Goal: Information Seeking & Learning: Learn about a topic

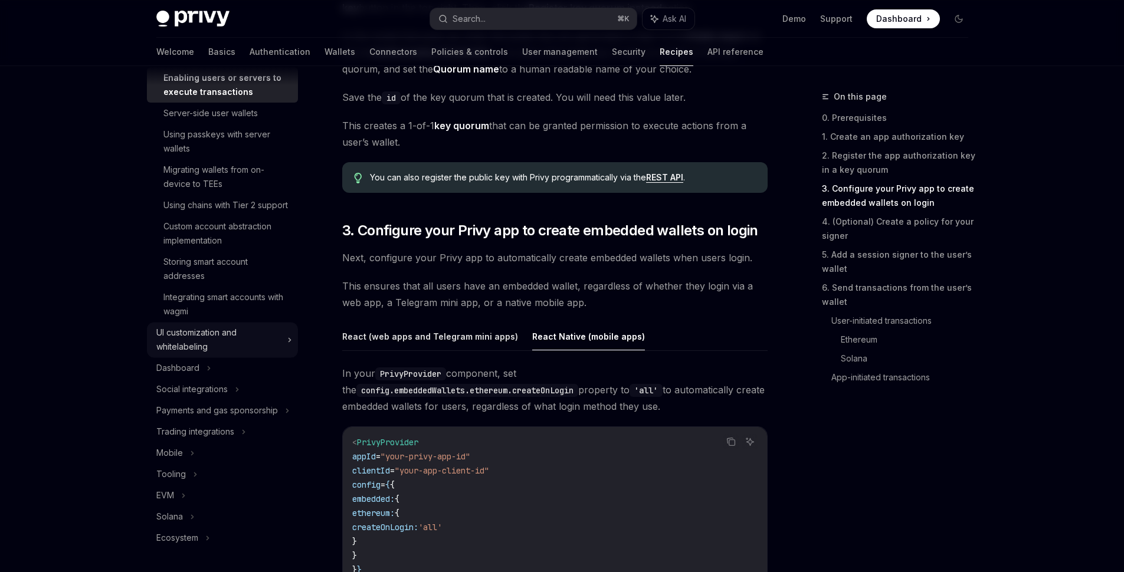
scroll to position [1569, 0]
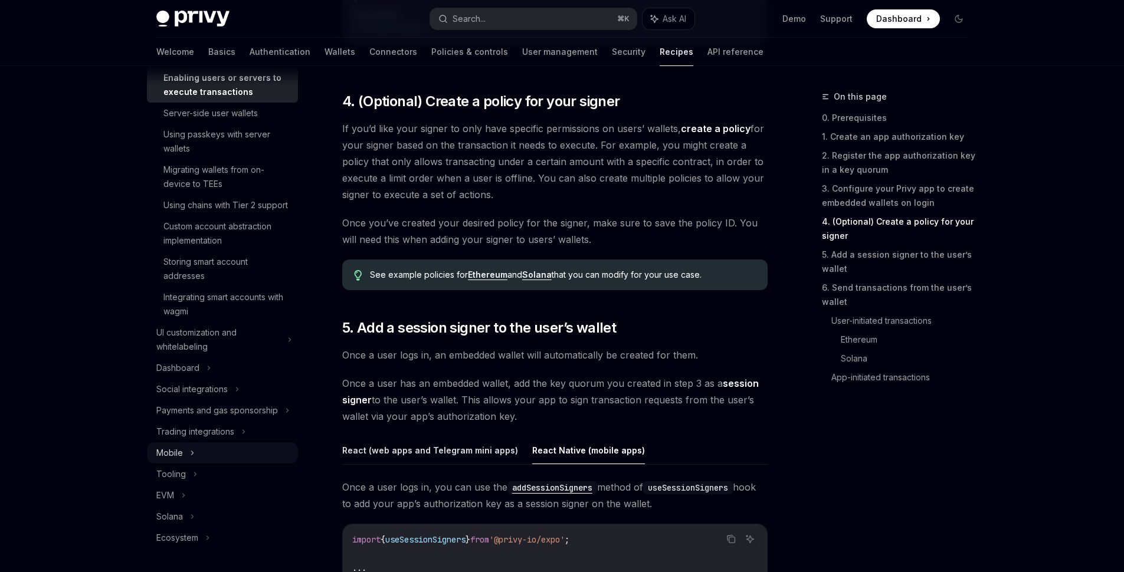
click at [204, 456] on div "Mobile" at bounding box center [222, 452] width 151 height 21
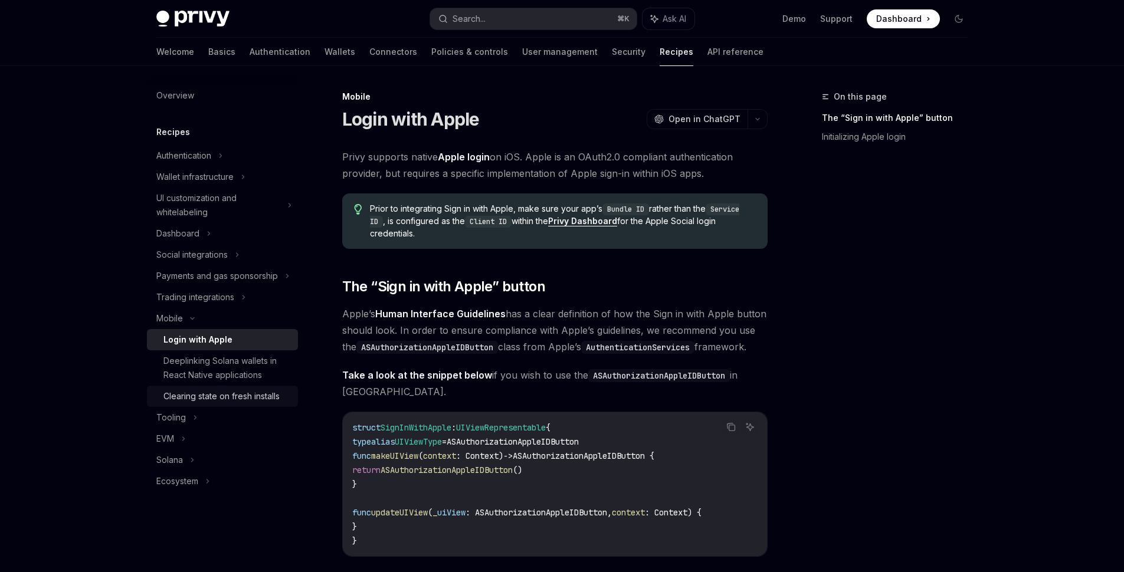
scroll to position [24, 0]
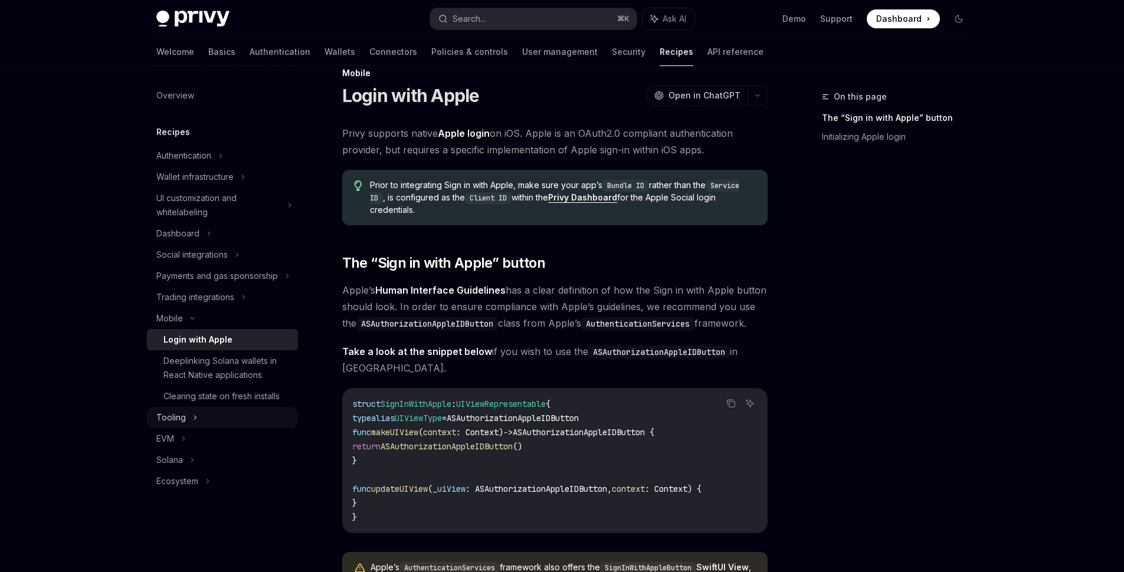
click at [201, 422] on div "Tooling" at bounding box center [222, 417] width 151 height 21
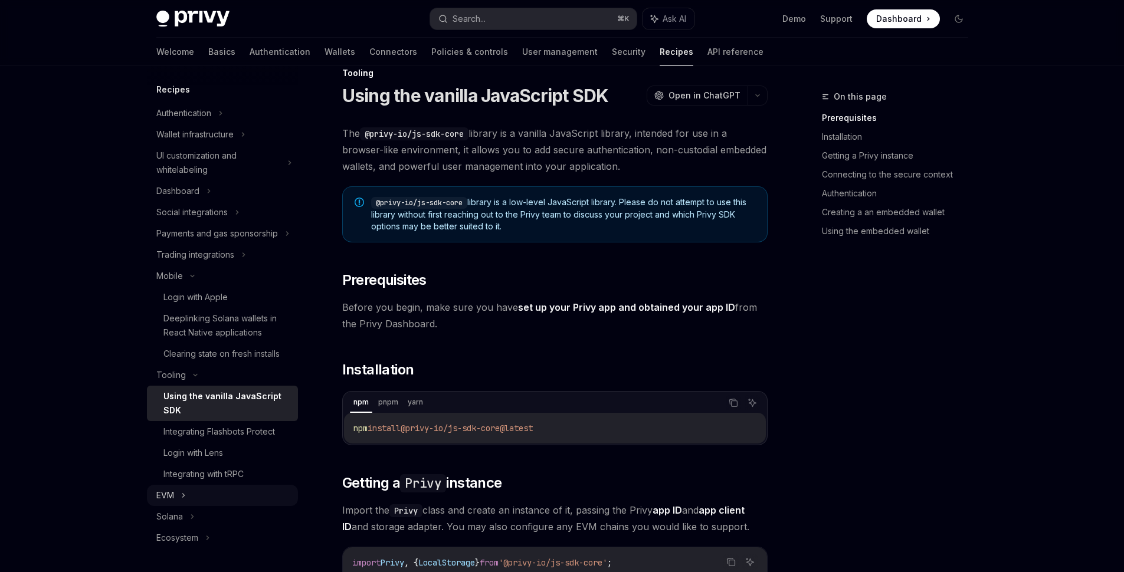
click at [189, 506] on div "EVM" at bounding box center [222, 495] width 151 height 21
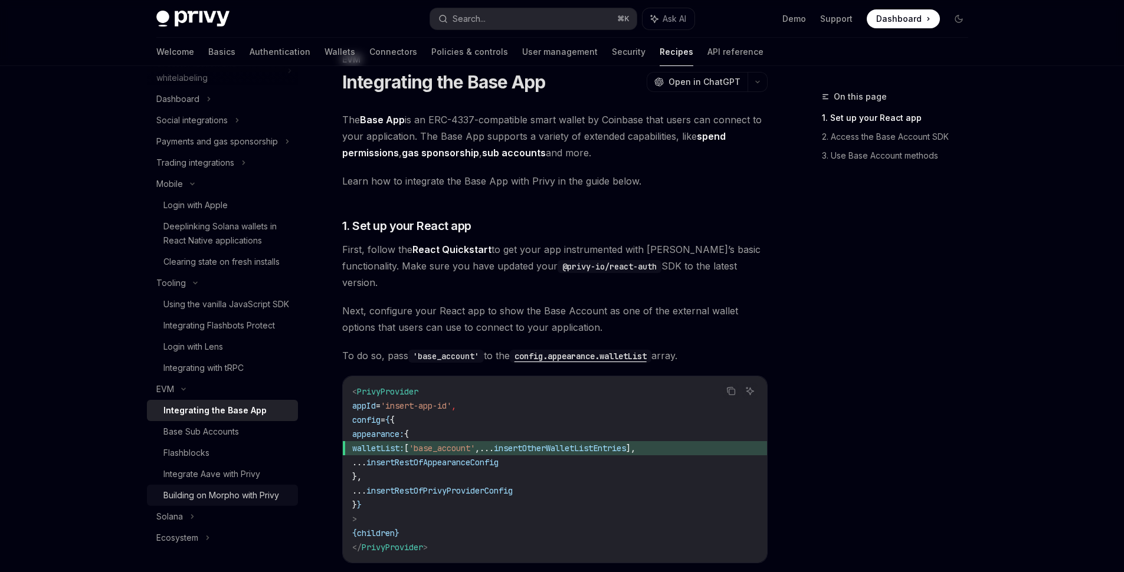
scroll to position [47, 0]
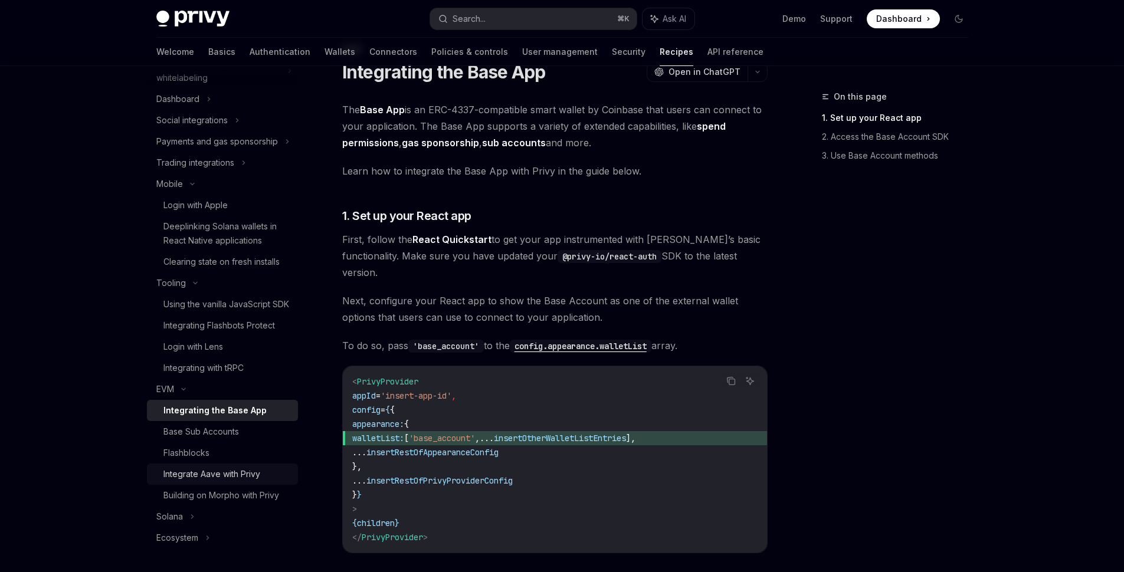
click at [236, 479] on div "Integrate Aave with Privy" at bounding box center [211, 474] width 97 height 14
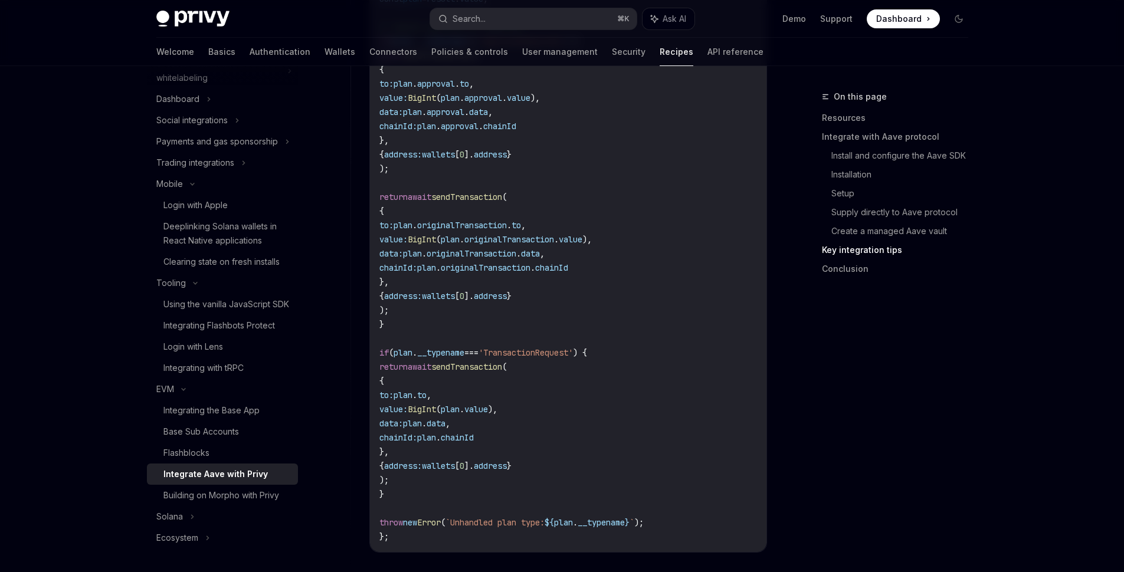
scroll to position [4476, 0]
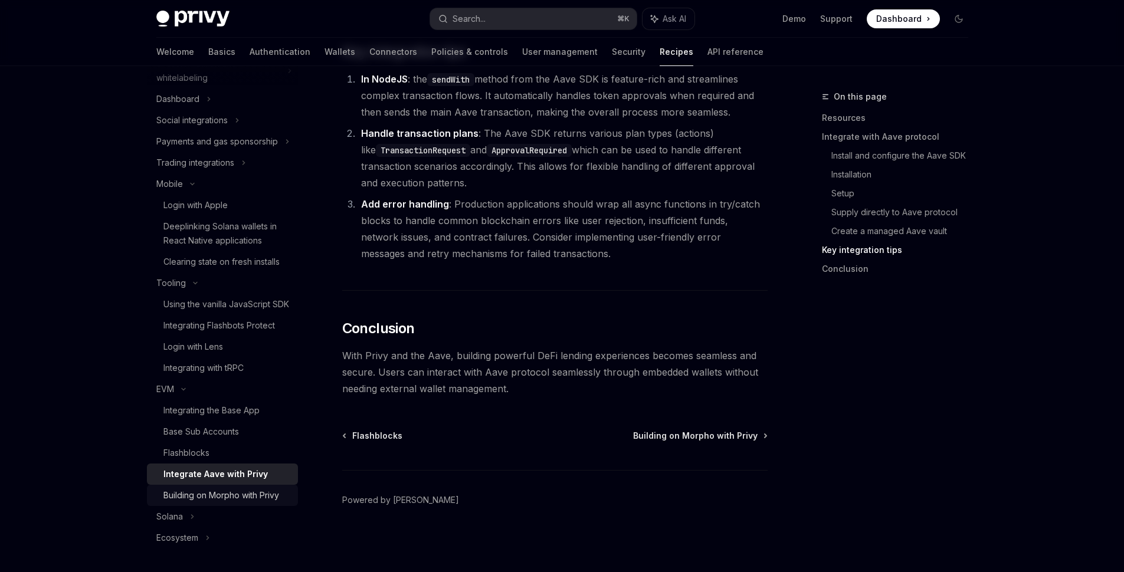
click at [196, 496] on div "Building on Morpho with Privy" at bounding box center [221, 495] width 116 height 14
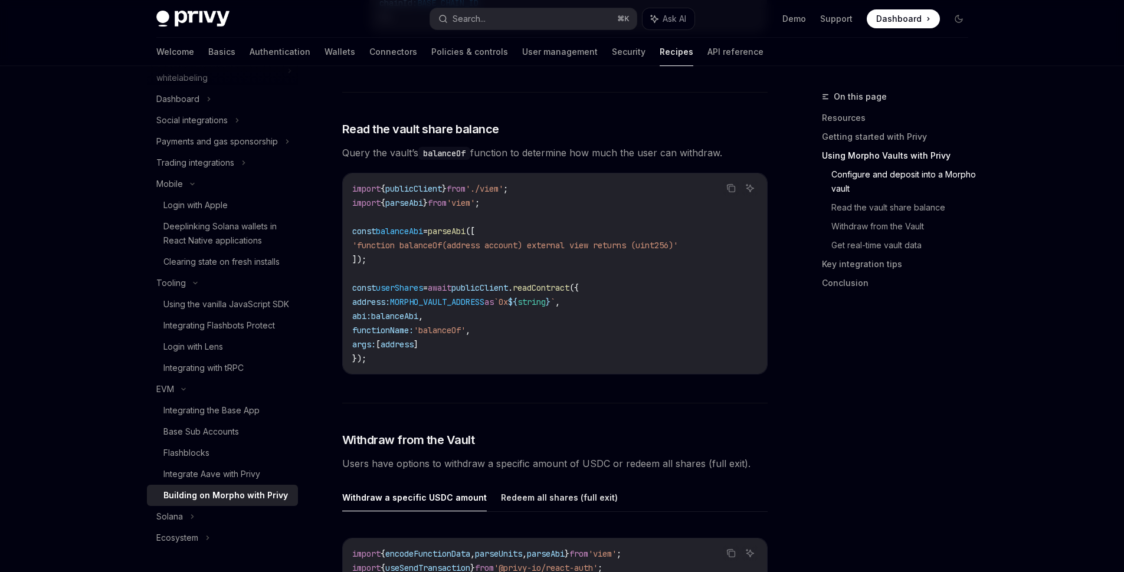
scroll to position [2882, 0]
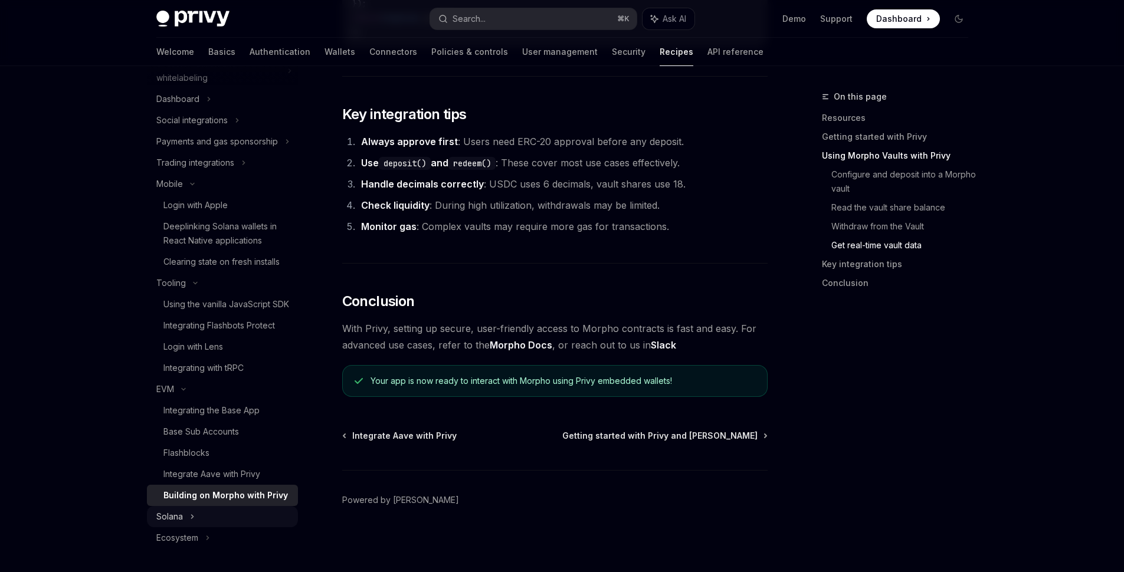
click at [191, 524] on icon at bounding box center [192, 517] width 5 height 14
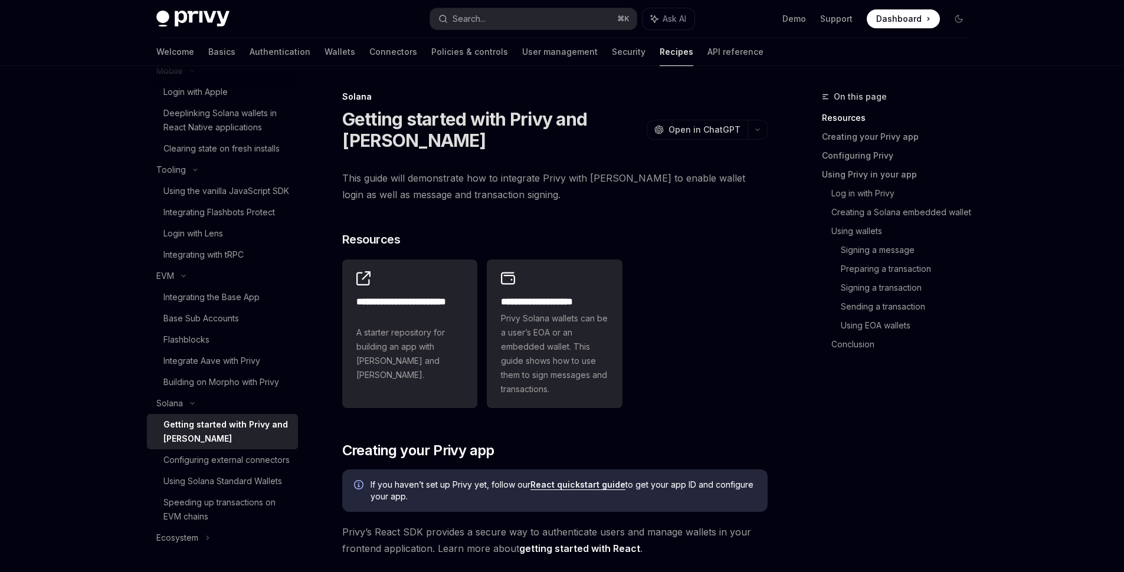
scroll to position [293, 0]
click at [209, 545] on icon at bounding box center [207, 538] width 5 height 14
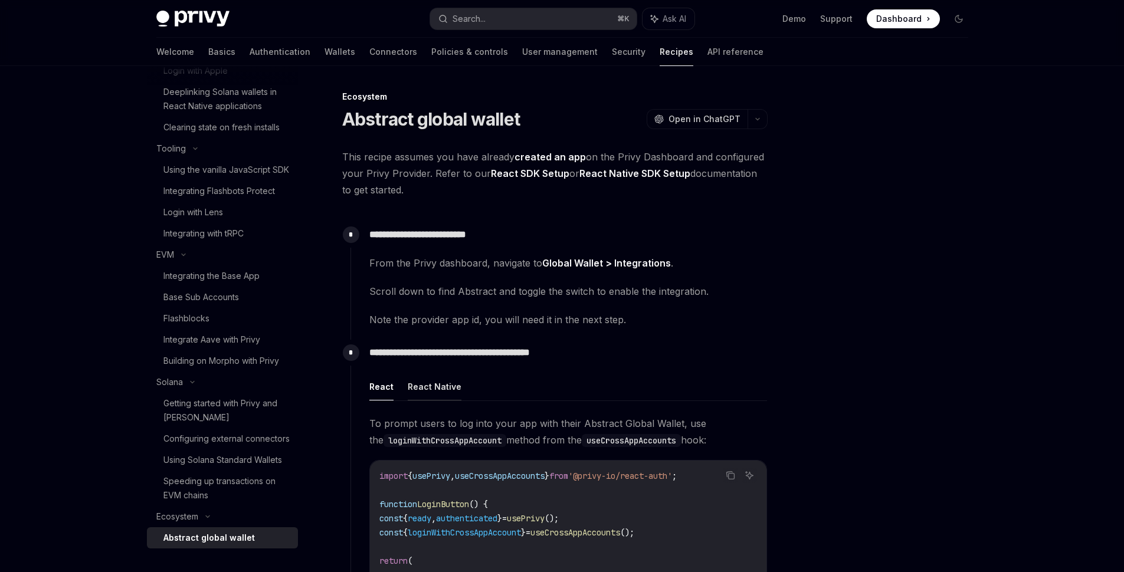
click at [432, 388] on button "React Native" at bounding box center [435, 387] width 54 height 28
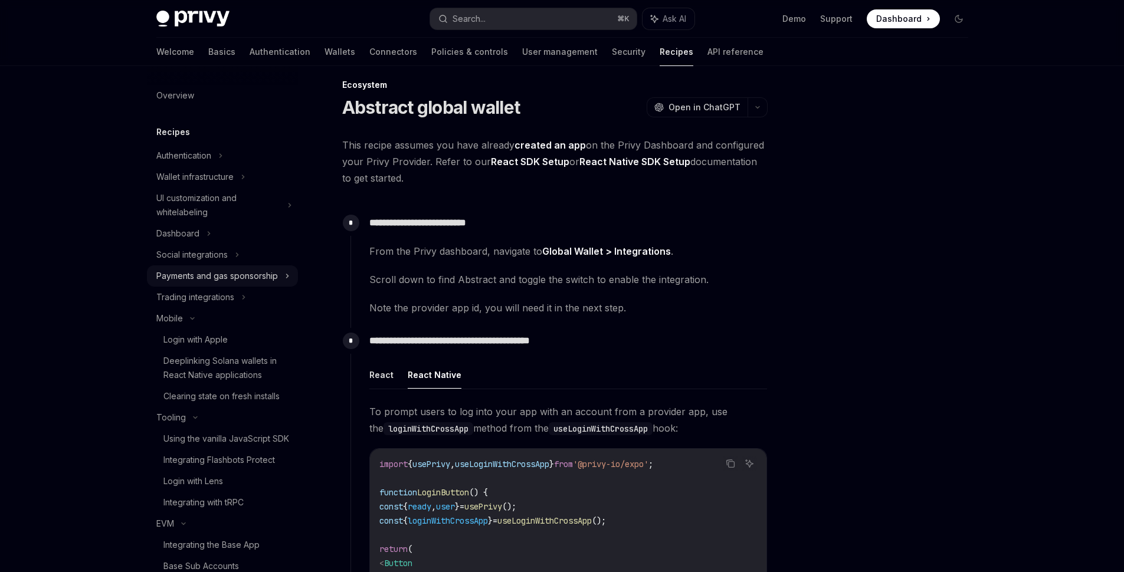
click at [272, 278] on div "Payments and gas sponsorship" at bounding box center [222, 275] width 151 height 21
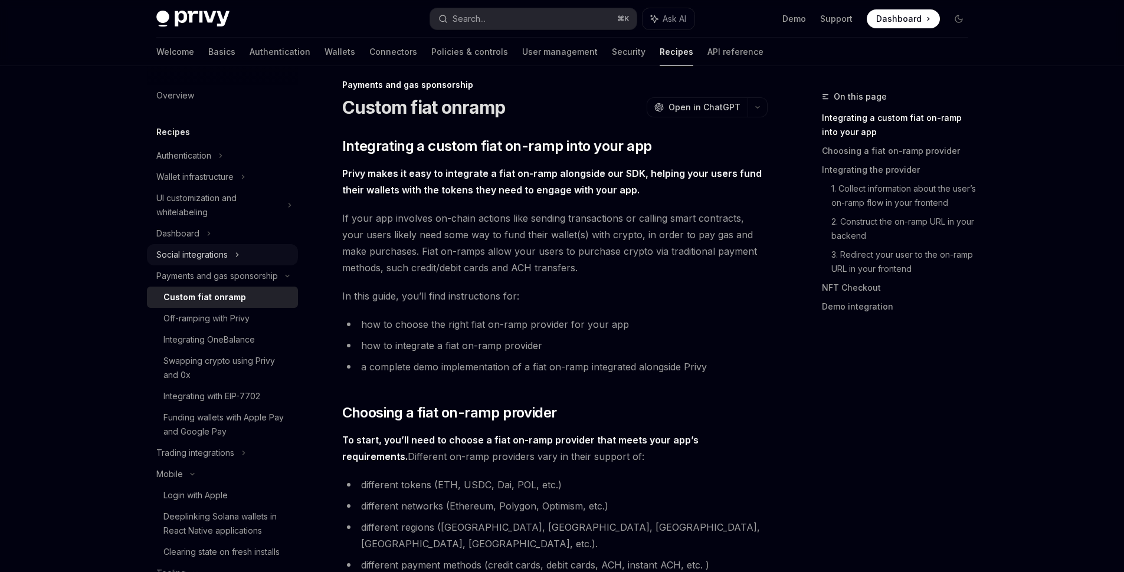
click at [213, 252] on div "Social integrations" at bounding box center [191, 255] width 71 height 14
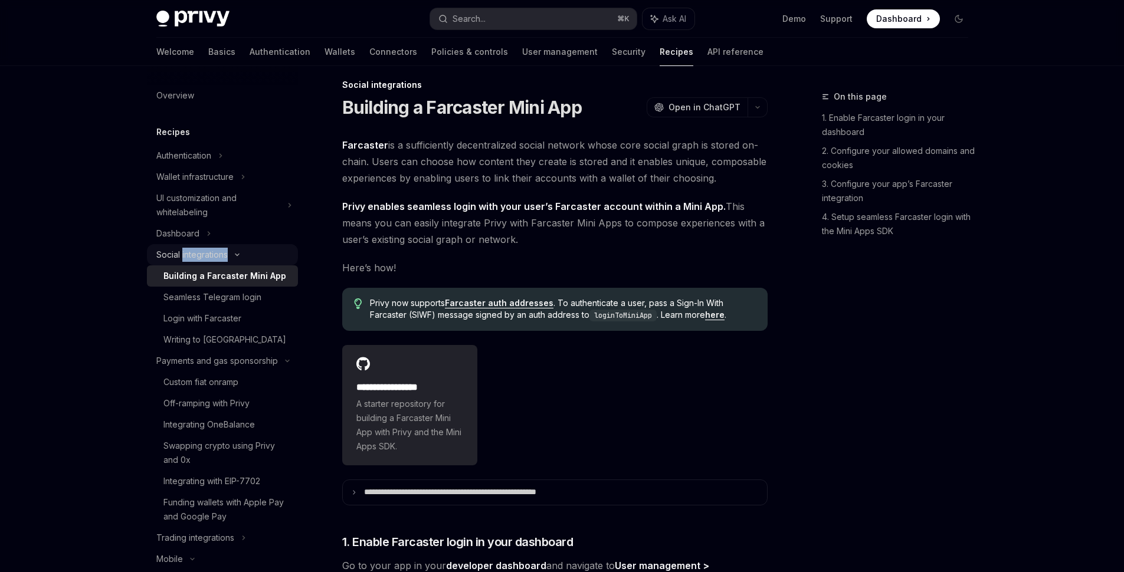
click at [213, 252] on div "Social integrations" at bounding box center [191, 255] width 71 height 14
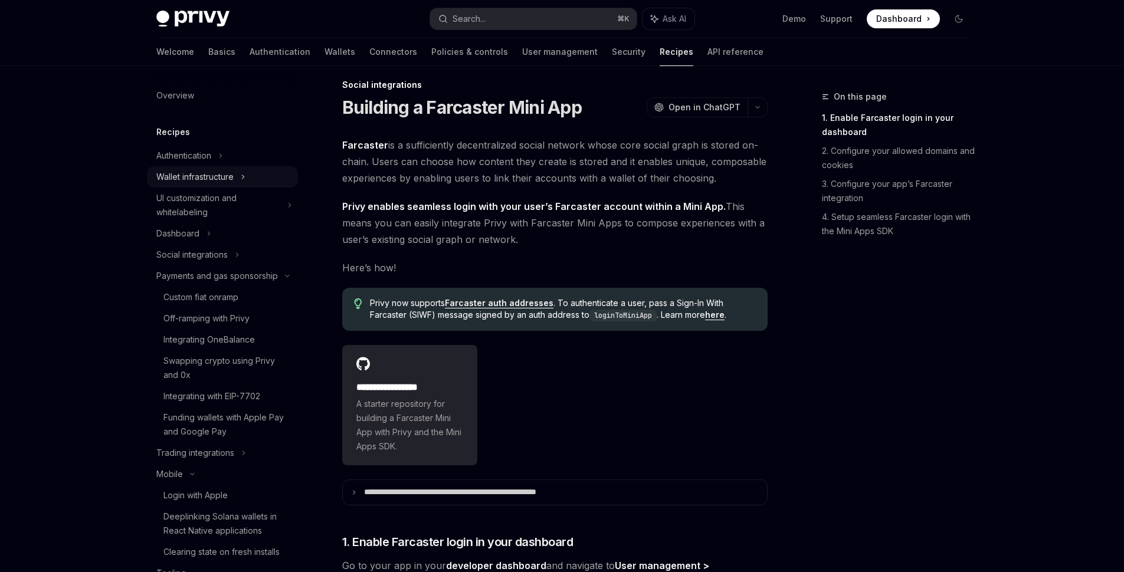
click at [197, 179] on div "Wallet infrastructure" at bounding box center [194, 177] width 77 height 14
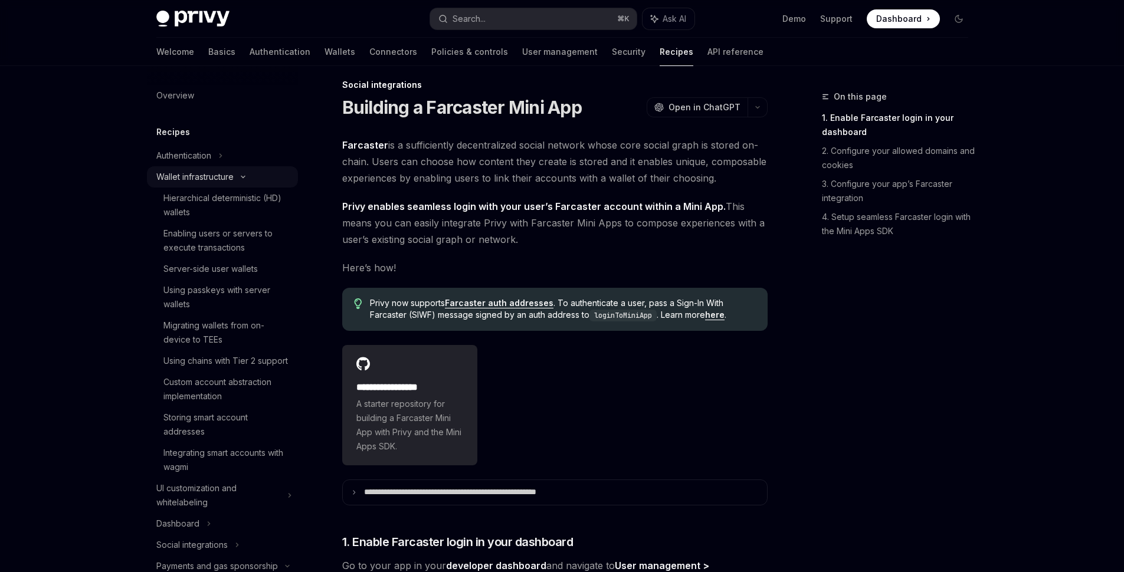
type textarea "*"
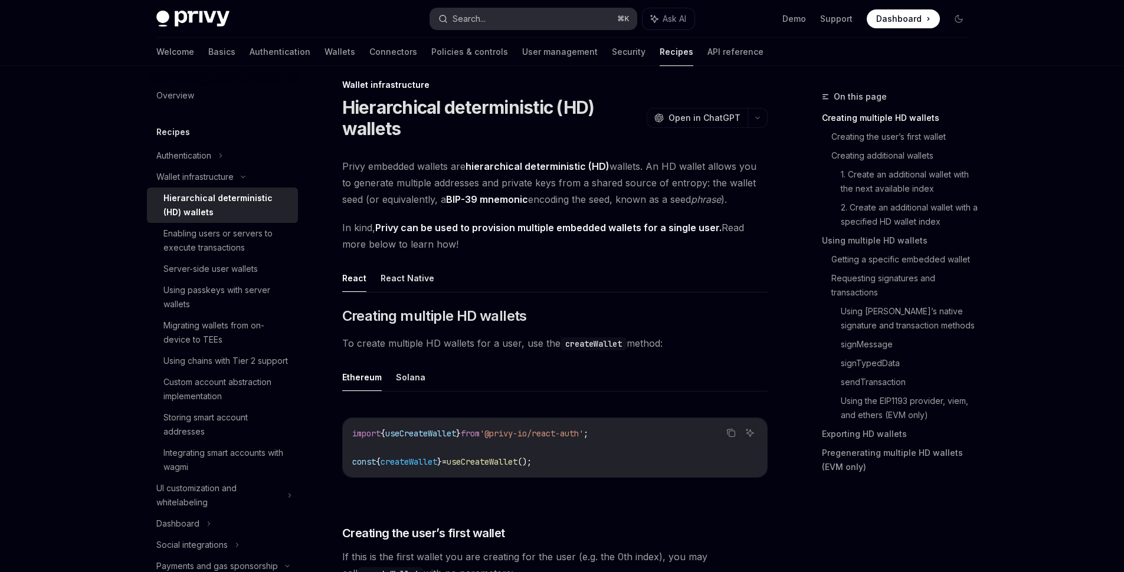
click at [605, 15] on button "Search... ⌘ K" at bounding box center [533, 18] width 206 height 21
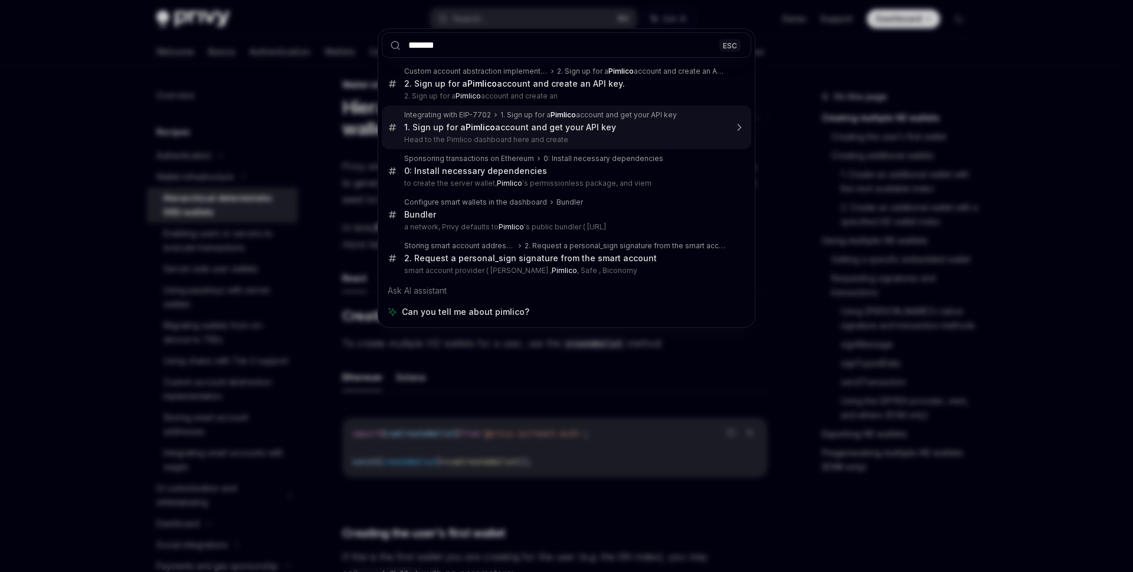
type input "*******"
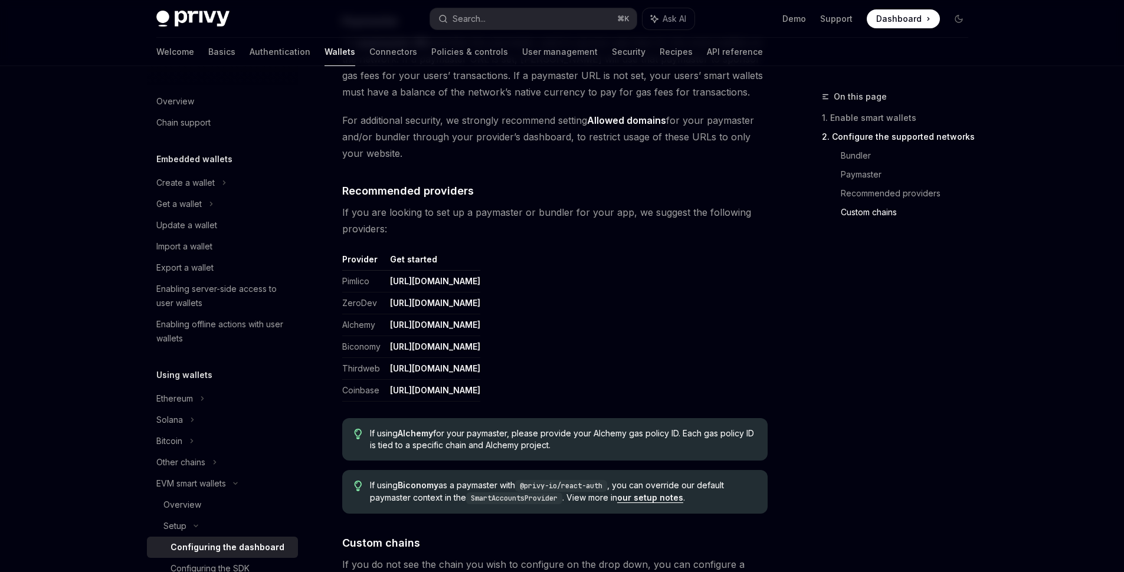
scroll to position [1331, 0]
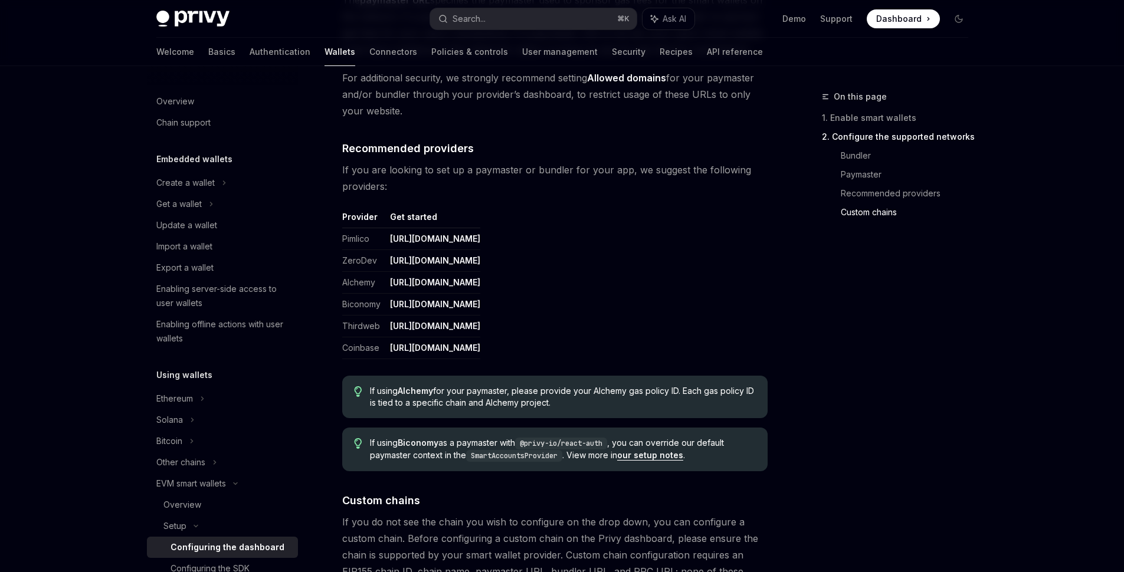
click at [636, 454] on link "our setup notes" at bounding box center [650, 455] width 66 height 11
type textarea "*"
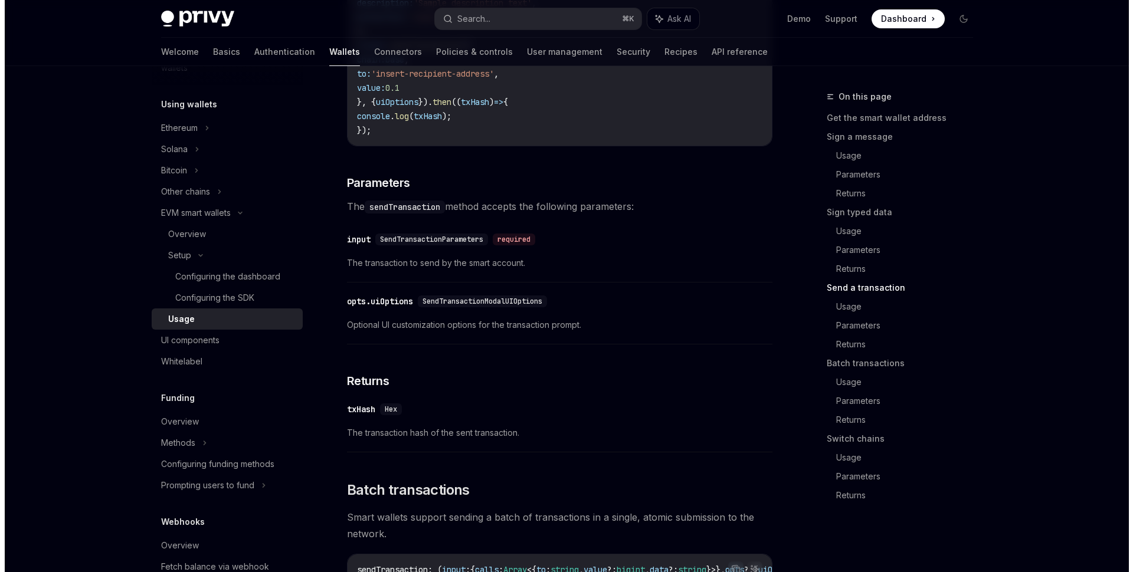
scroll to position [2041, 0]
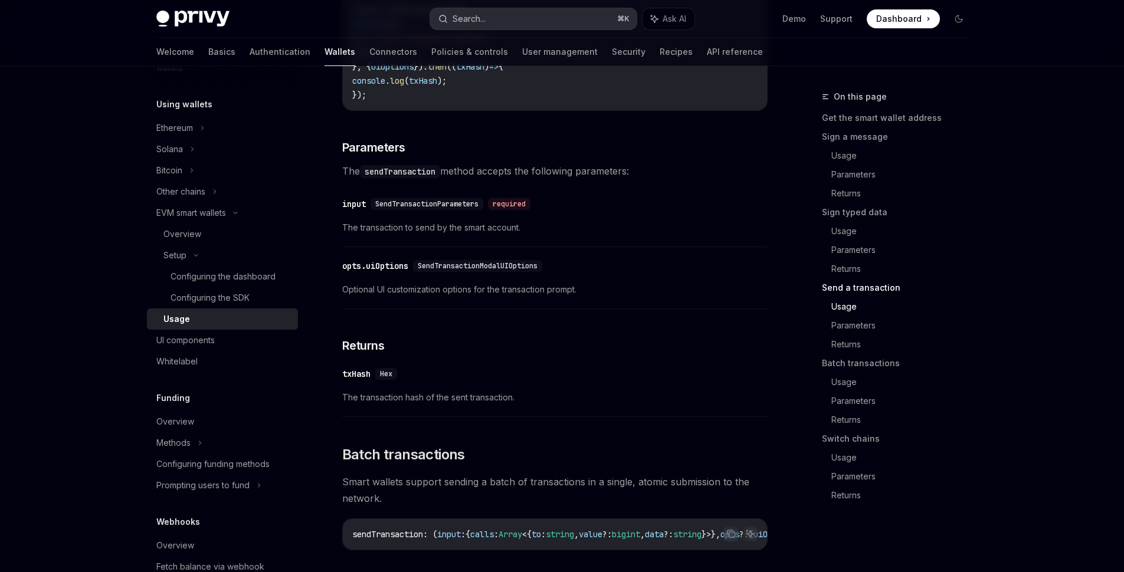
click at [449, 18] on div "Search..." at bounding box center [461, 19] width 47 height 14
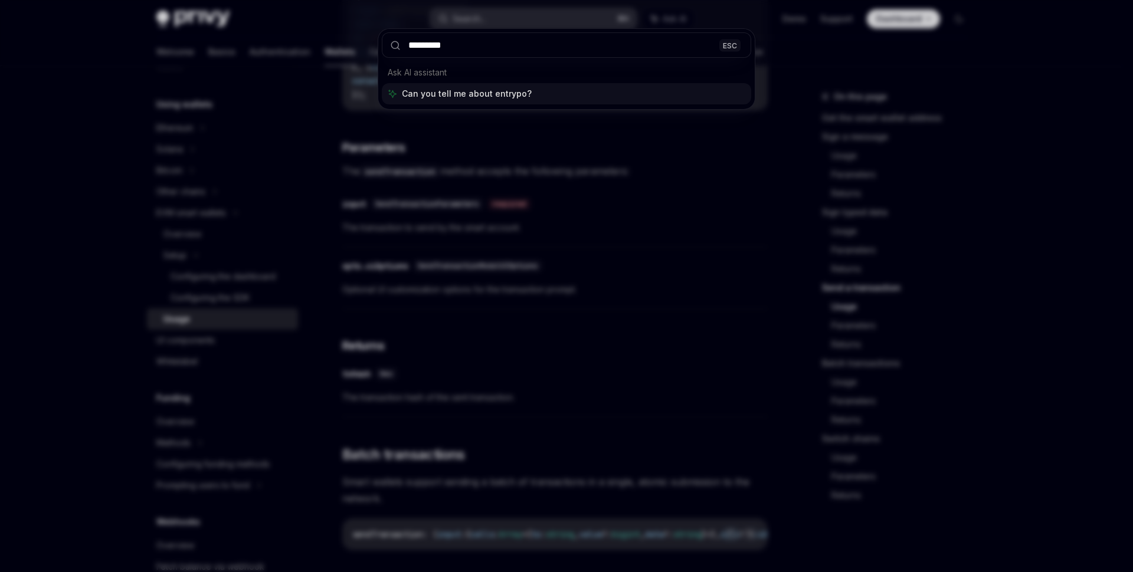
type input "**********"
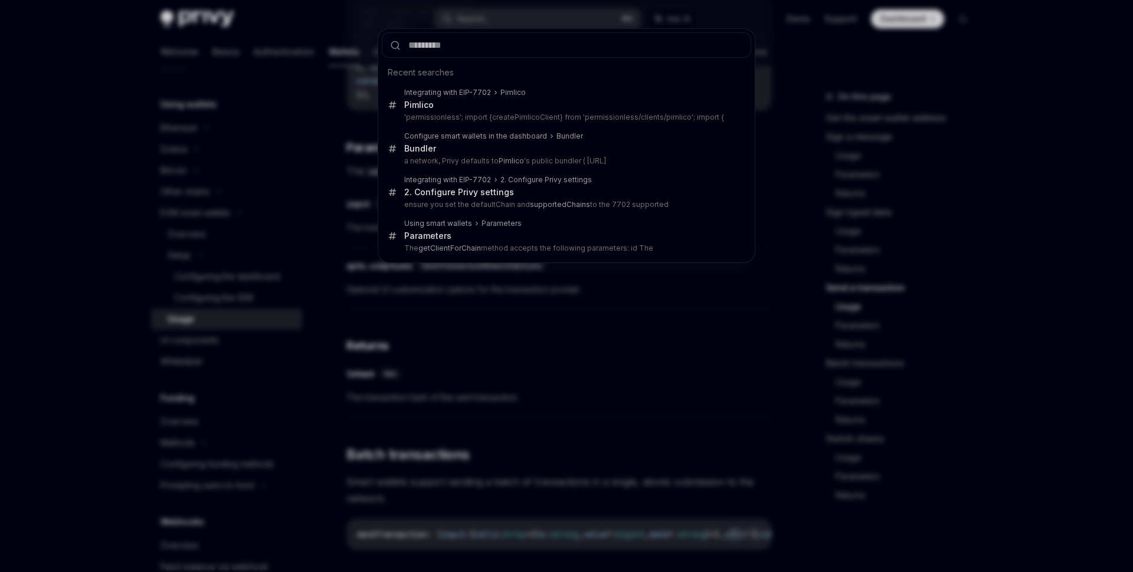
type textarea "*"
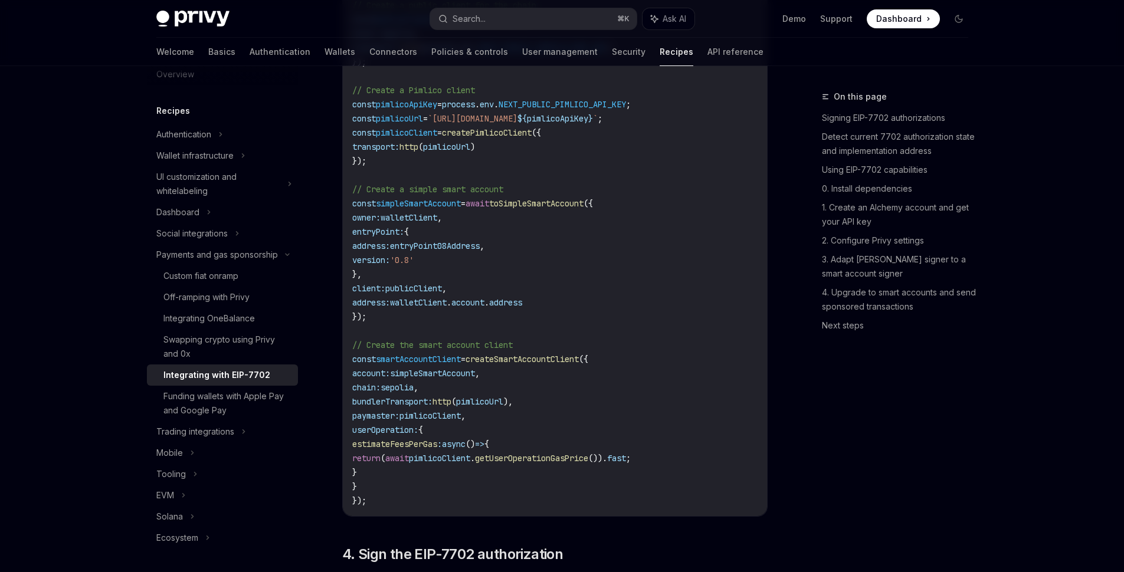
scroll to position [1974, 0]
click at [420, 363] on span "smartAccountClient" at bounding box center [418, 357] width 85 height 11
copy span "smartAccountClient"
click at [485, 19] on div "Search..." at bounding box center [468, 19] width 33 height 14
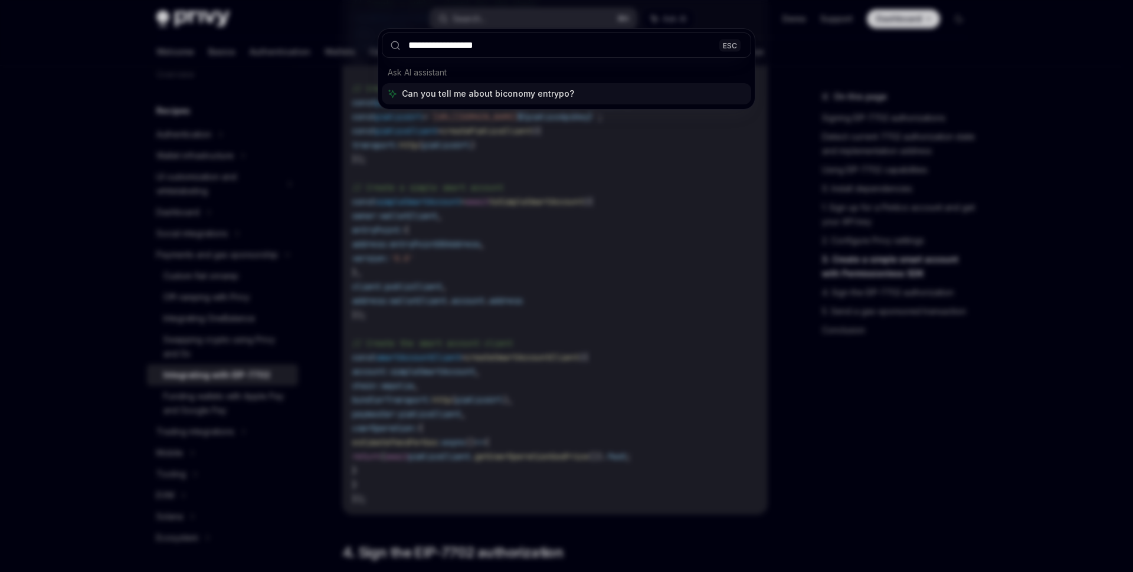
type input "**********"
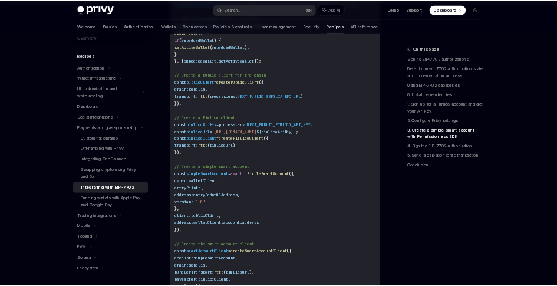
scroll to position [2063, 0]
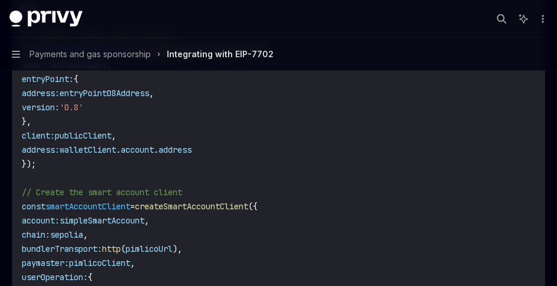
type textarea "*"
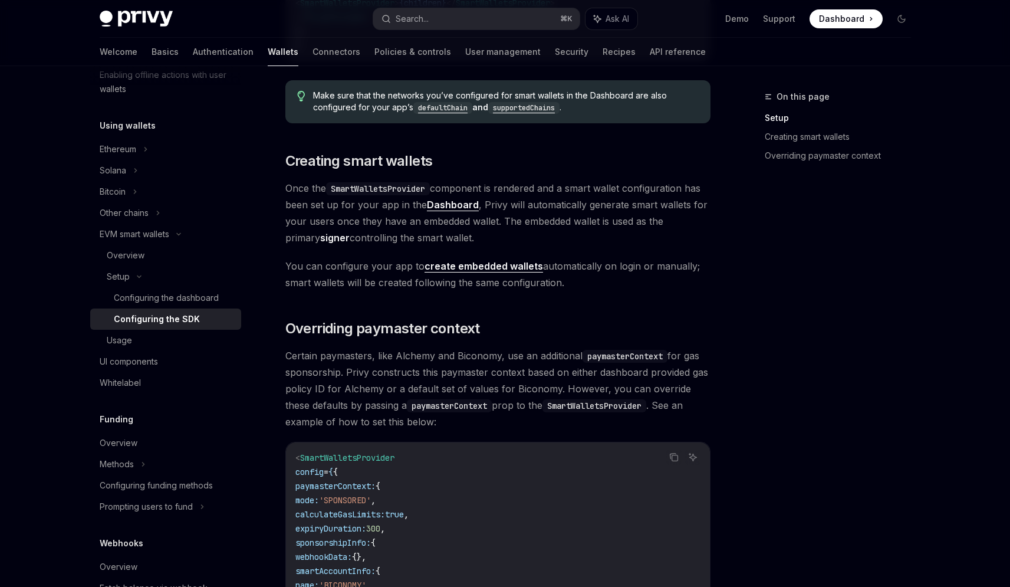
scroll to position [868, 0]
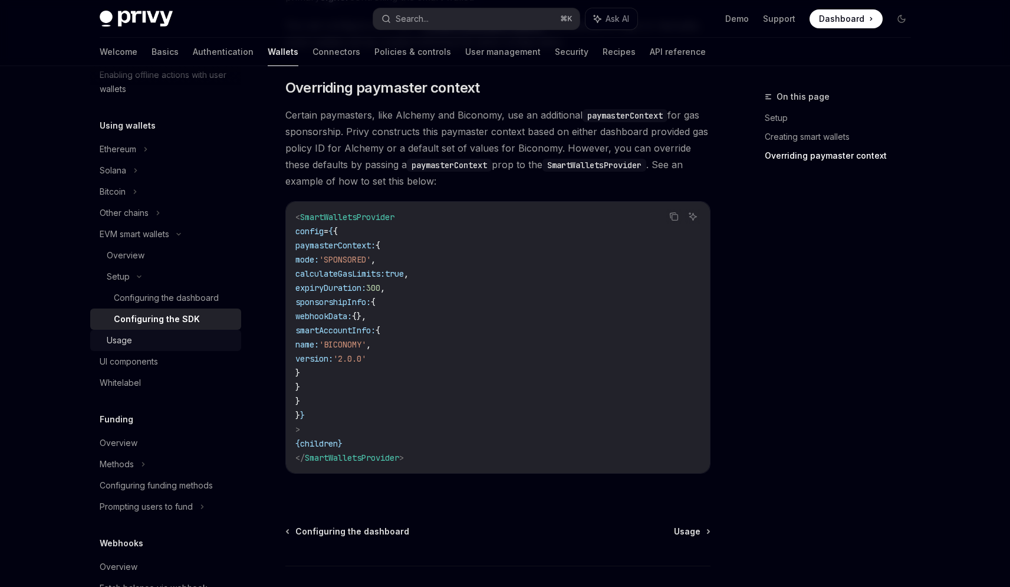
click at [155, 346] on div "Usage" at bounding box center [170, 340] width 127 height 14
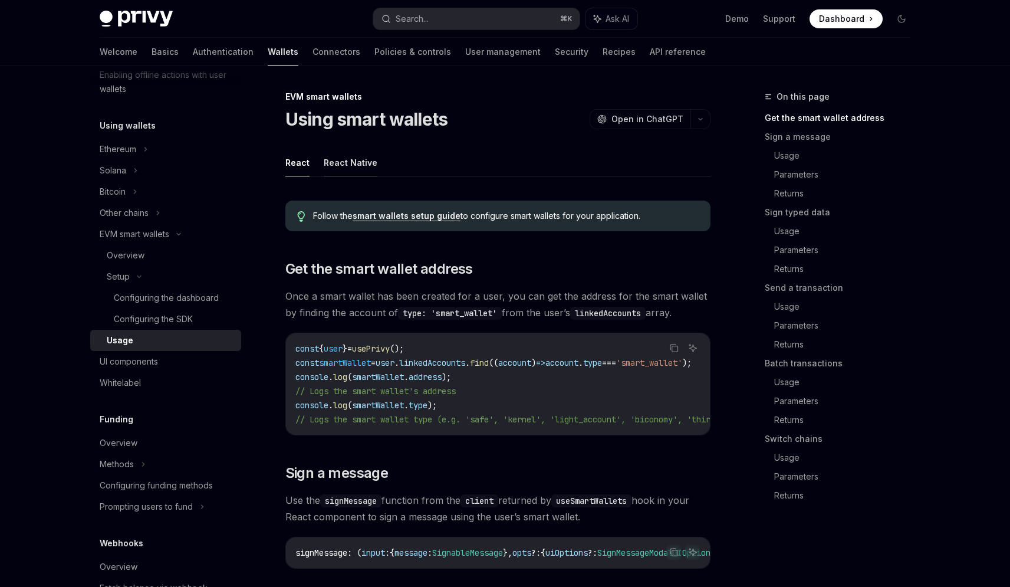
click at [354, 162] on button "React Native" at bounding box center [351, 163] width 54 height 28
type textarea "*"
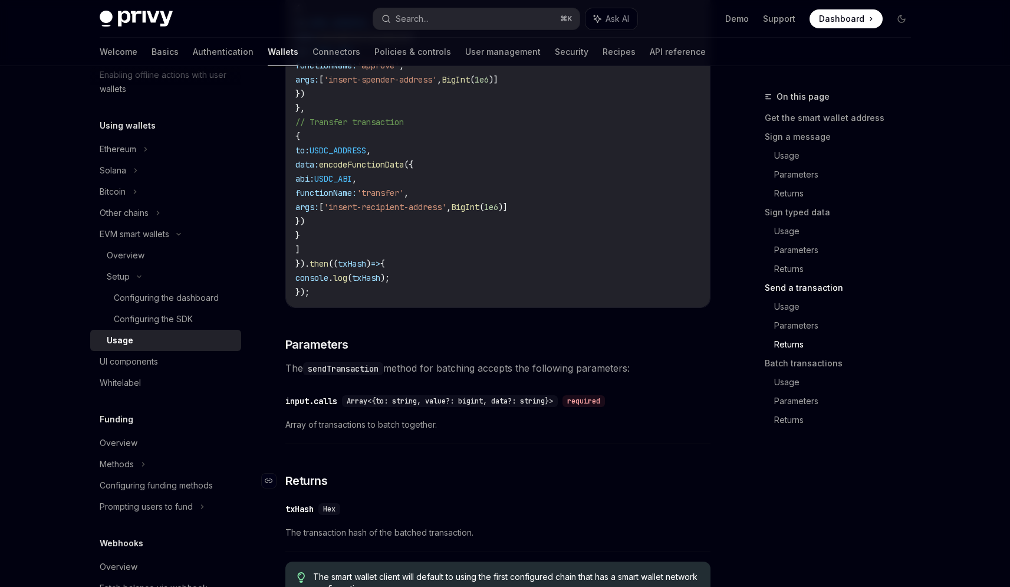
scroll to position [2571, 0]
